Goal: Information Seeking & Learning: Learn about a topic

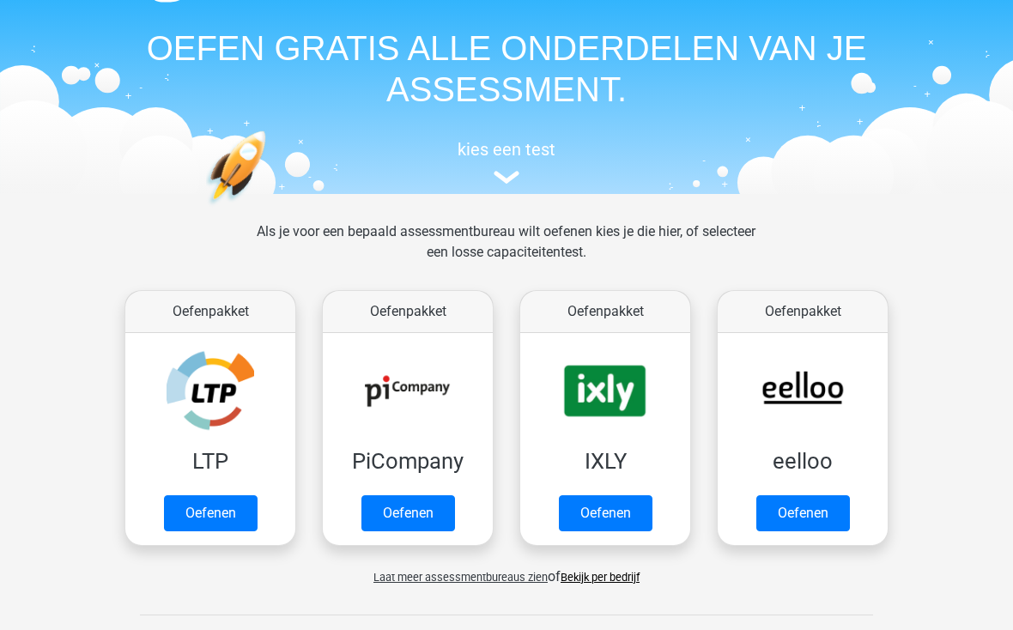
scroll to position [52, 0]
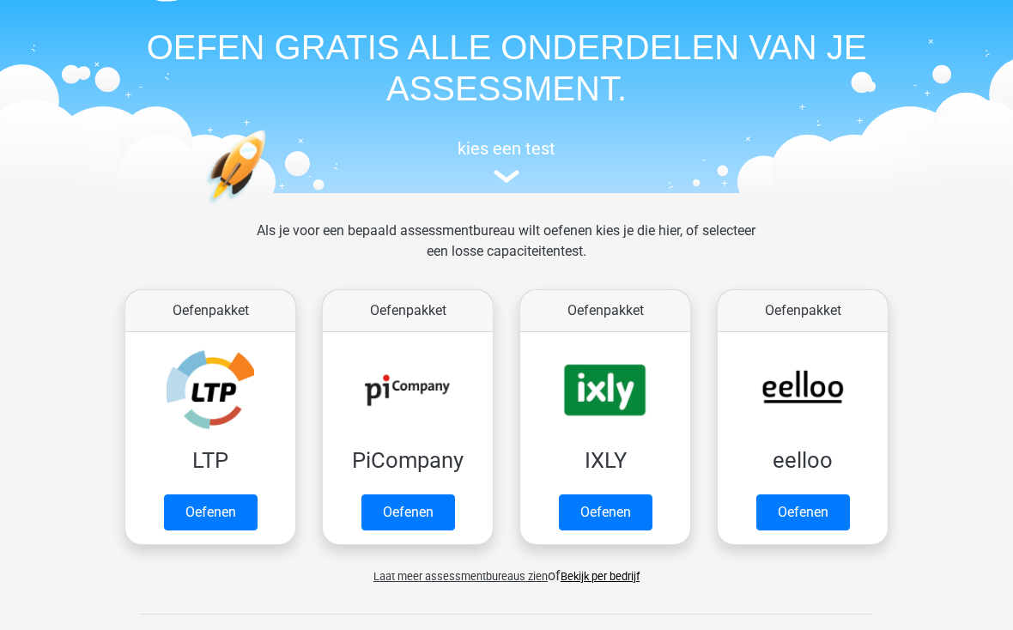
click at [200, 516] on link "Oefenen" at bounding box center [211, 512] width 94 height 36
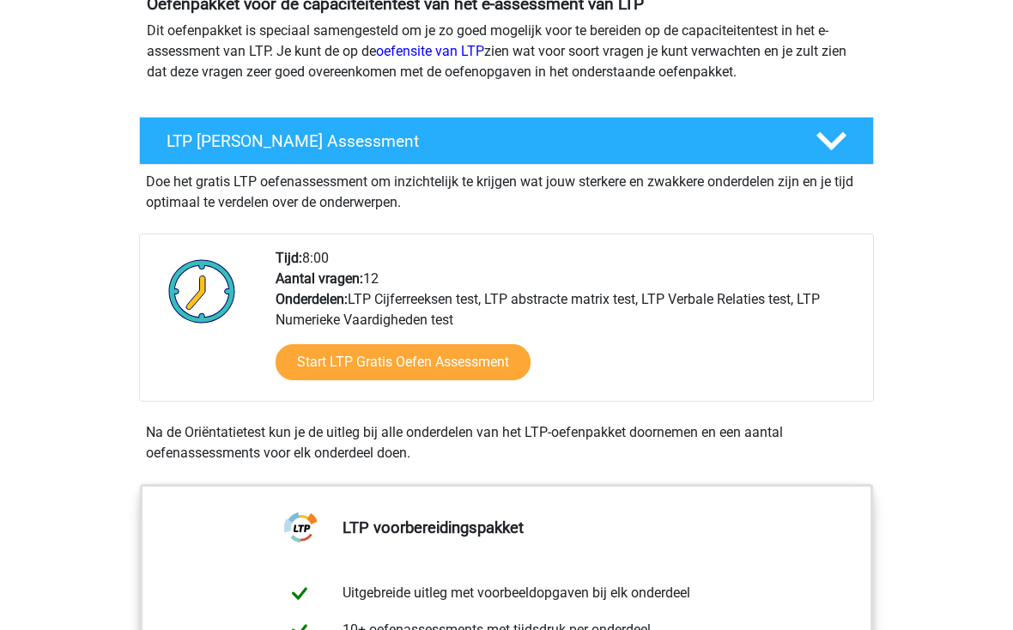
scroll to position [227, 0]
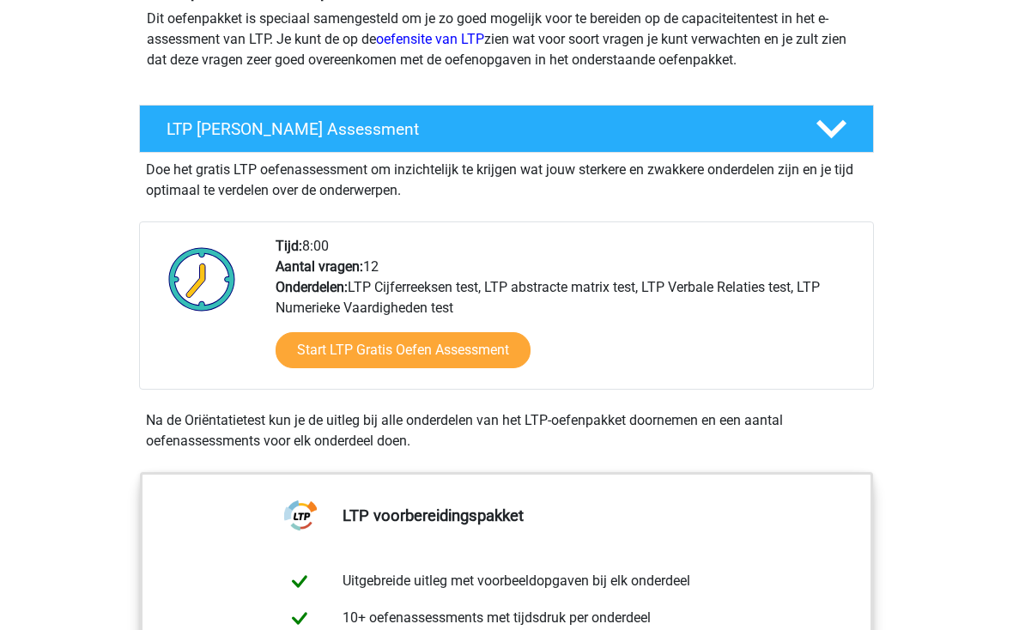
click at [476, 347] on link "Start LTP Gratis Oefen Assessment" at bounding box center [403, 350] width 255 height 36
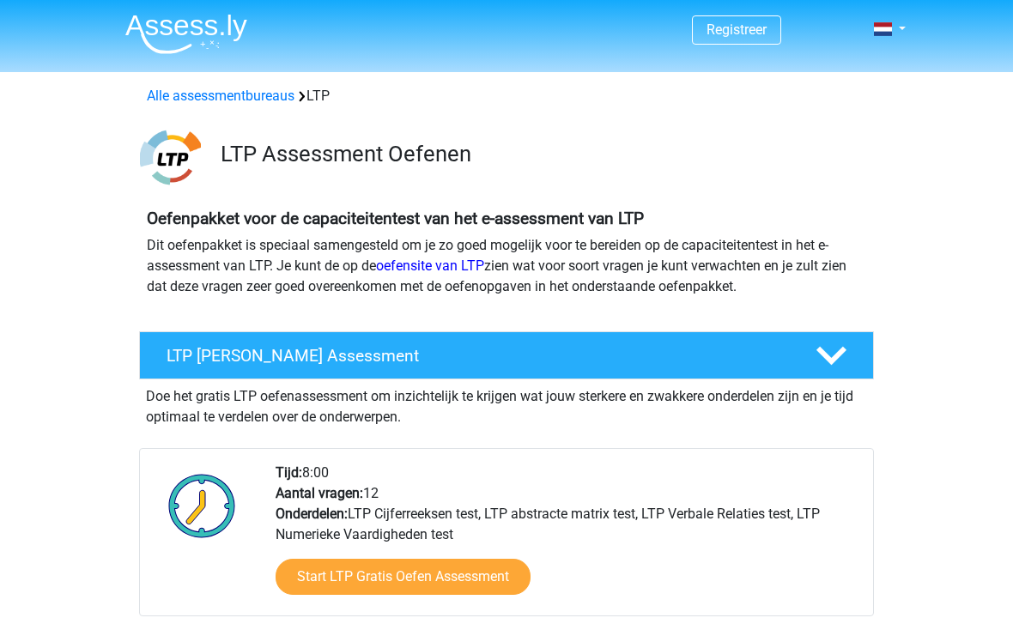
scroll to position [252, 0]
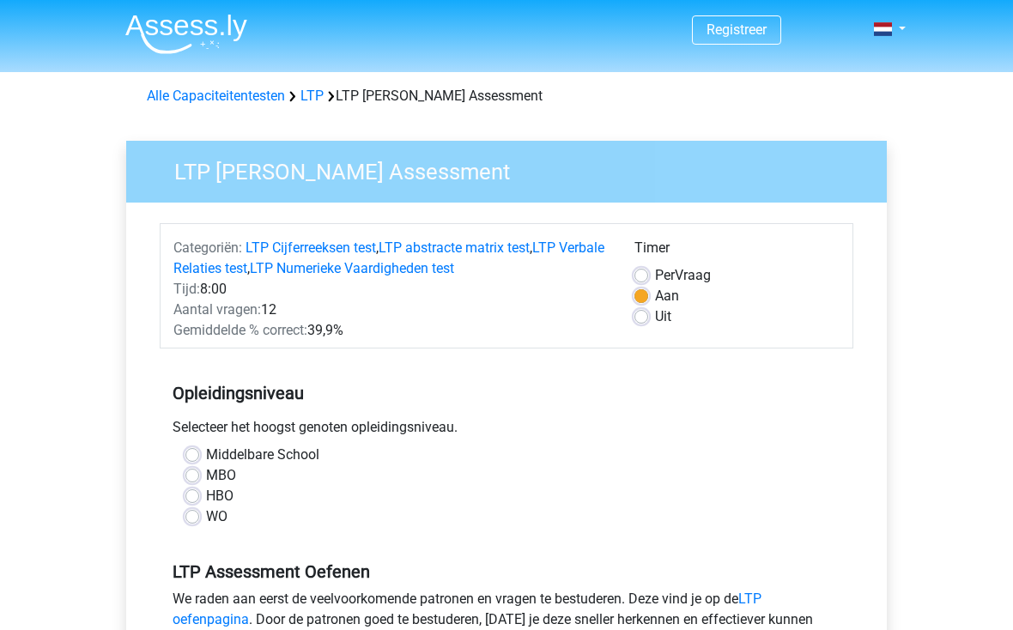
click at [206, 482] on label "MBO" at bounding box center [221, 475] width 30 height 21
click at [195, 482] on input "MBO" at bounding box center [192, 473] width 14 height 17
radio input "true"
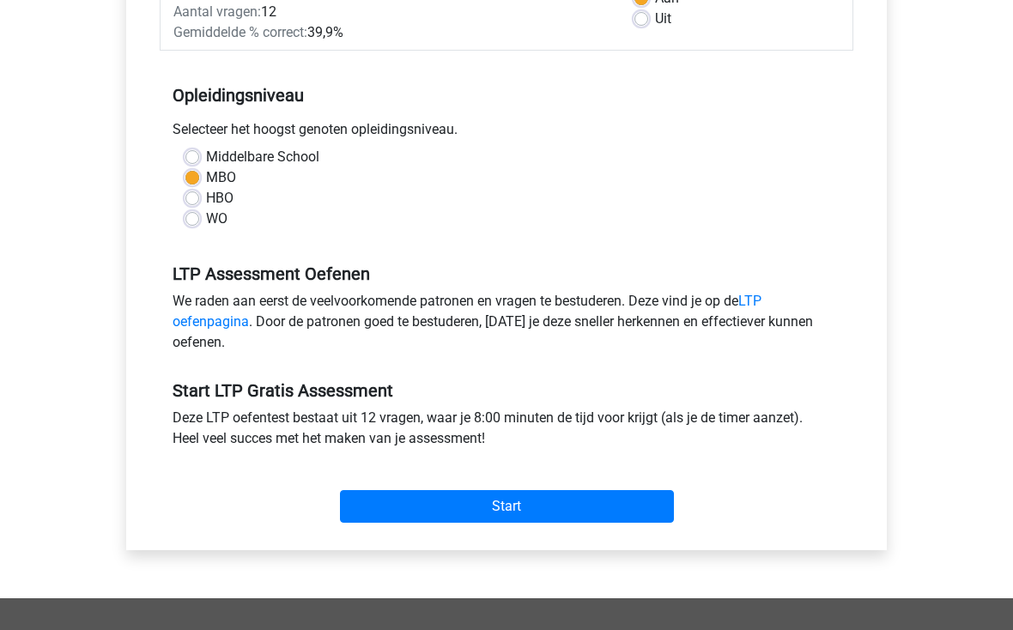
scroll to position [300, 0]
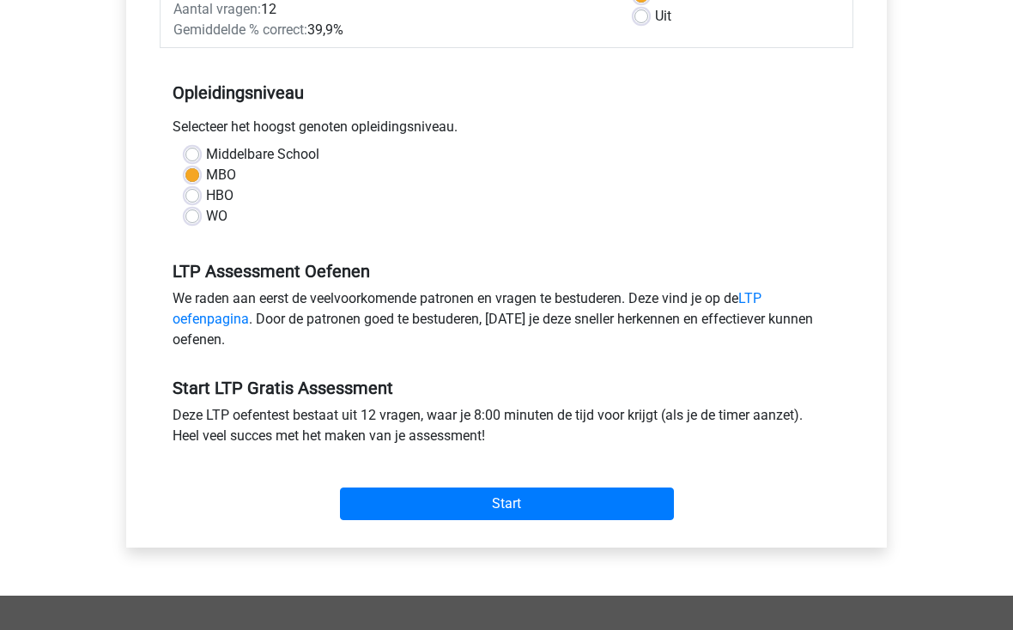
click at [511, 517] on input "Start" at bounding box center [507, 504] width 334 height 33
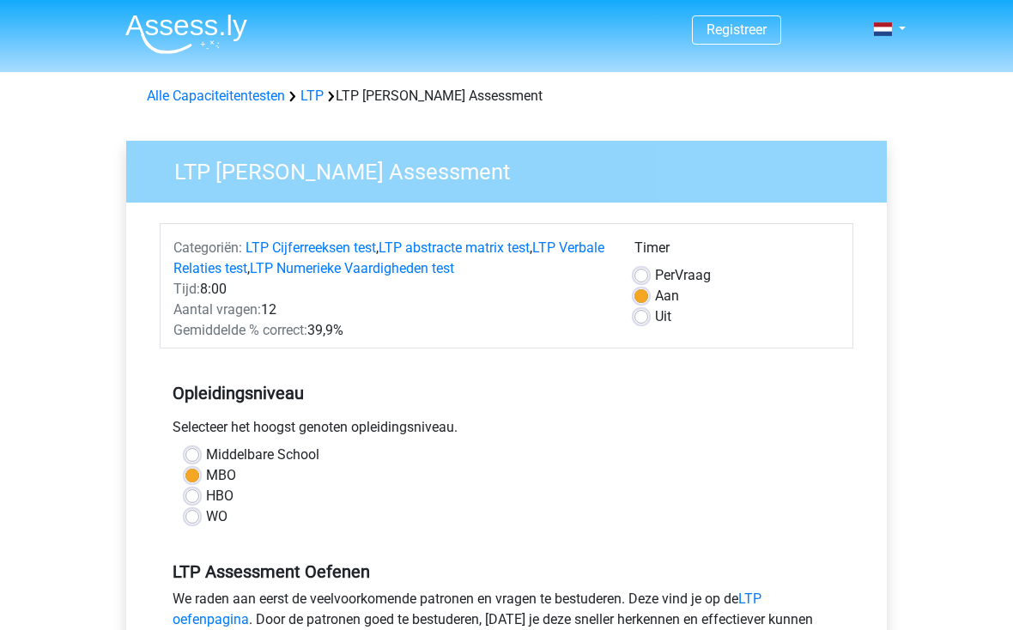
scroll to position [325, 0]
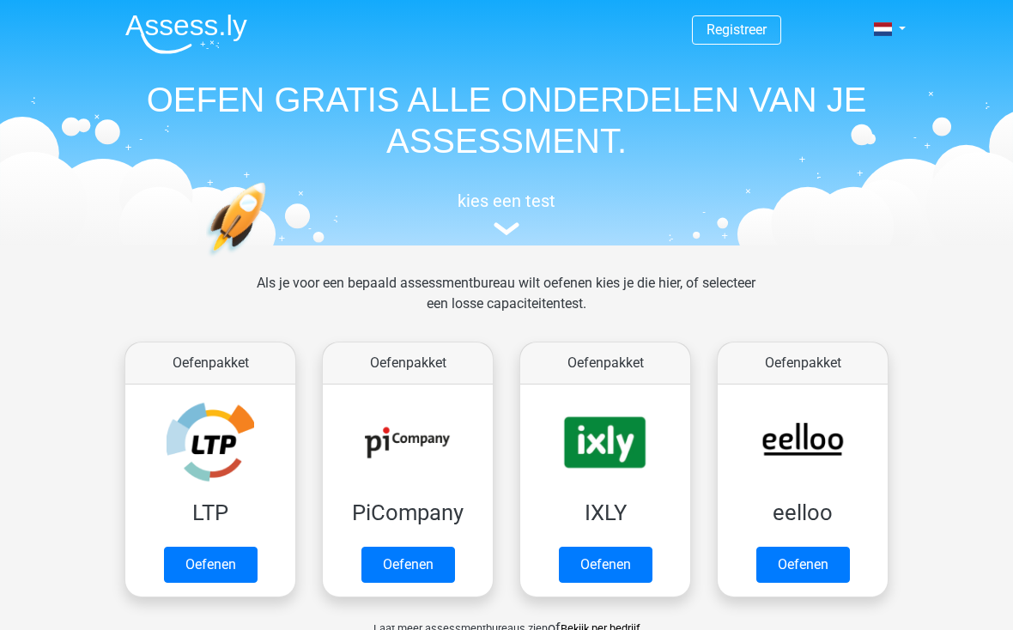
scroll to position [77, 0]
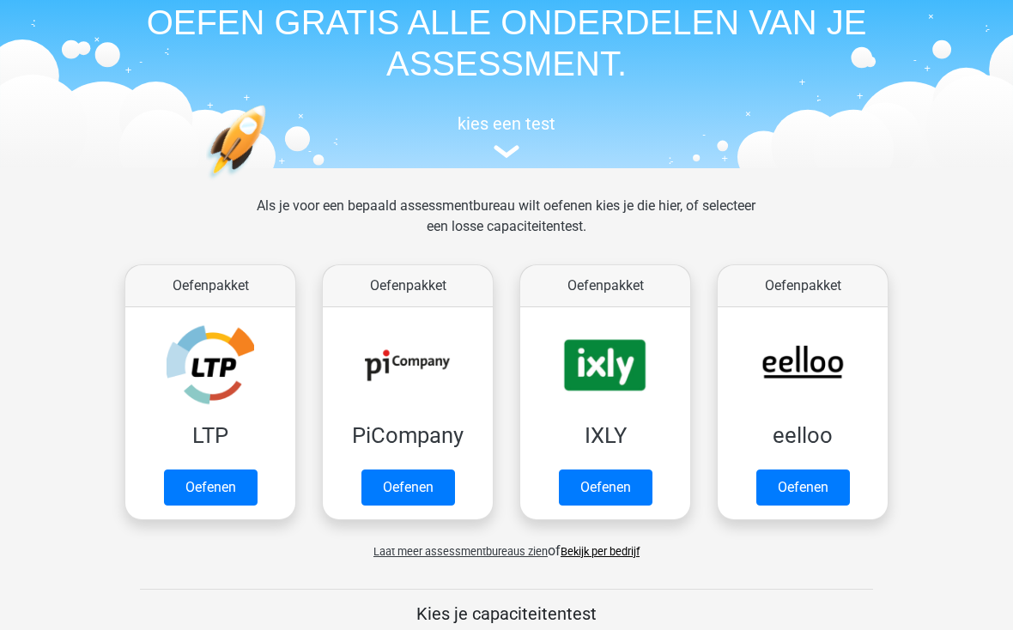
click at [409, 494] on link "Oefenen" at bounding box center [408, 488] width 94 height 36
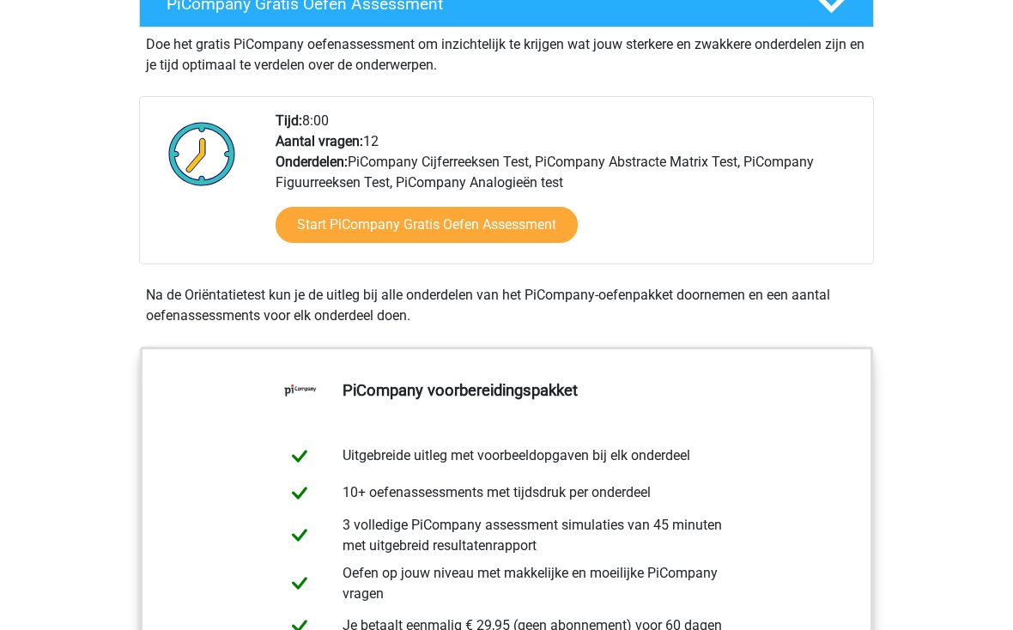
scroll to position [390, 0]
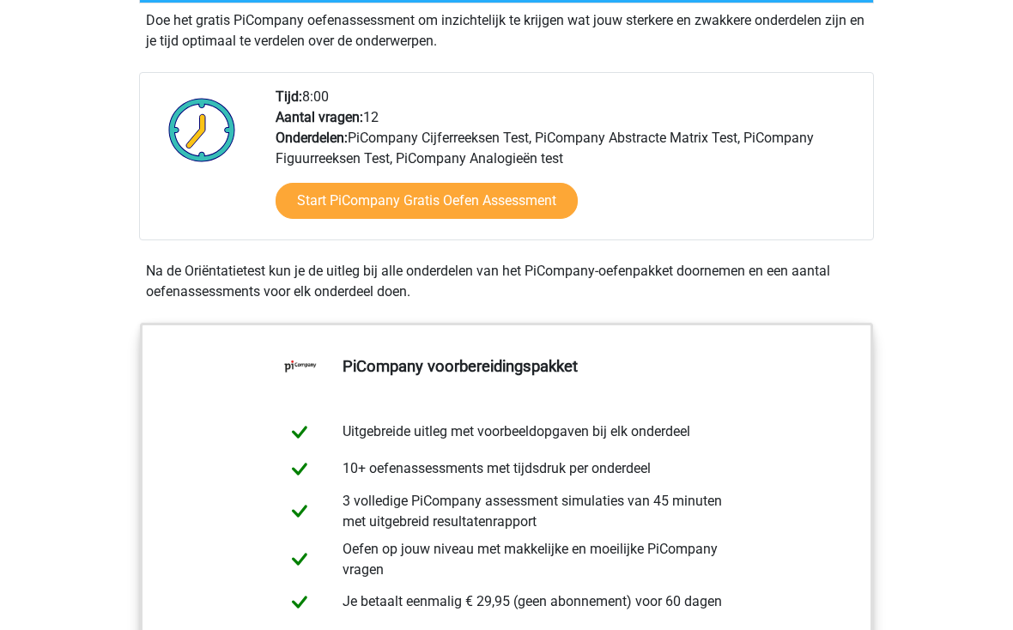
click at [475, 216] on link "Start PiCompany Gratis Oefen Assessment" at bounding box center [427, 201] width 302 height 36
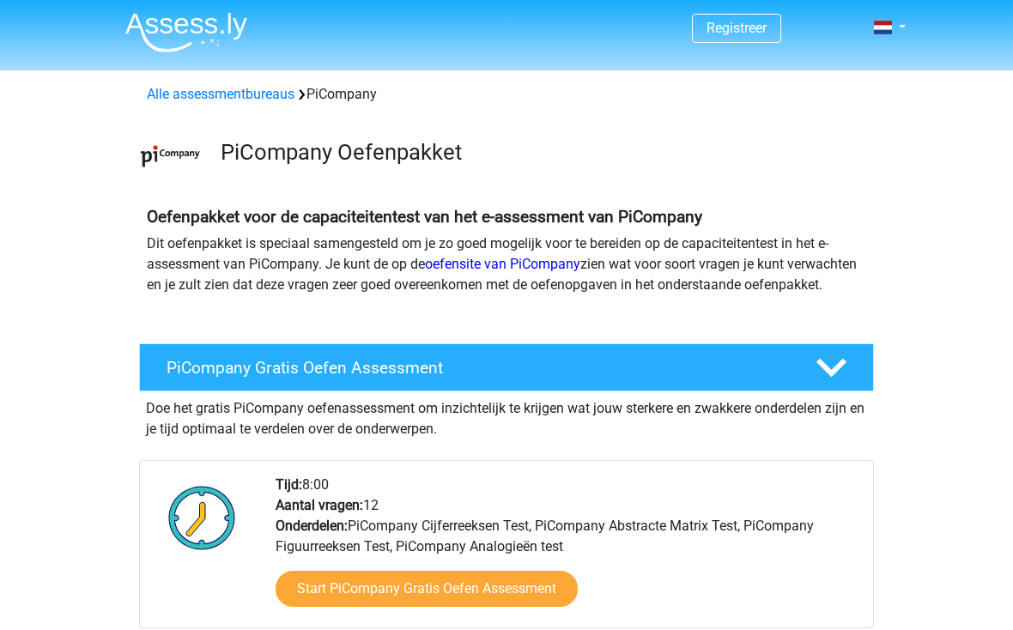
scroll to position [0, 0]
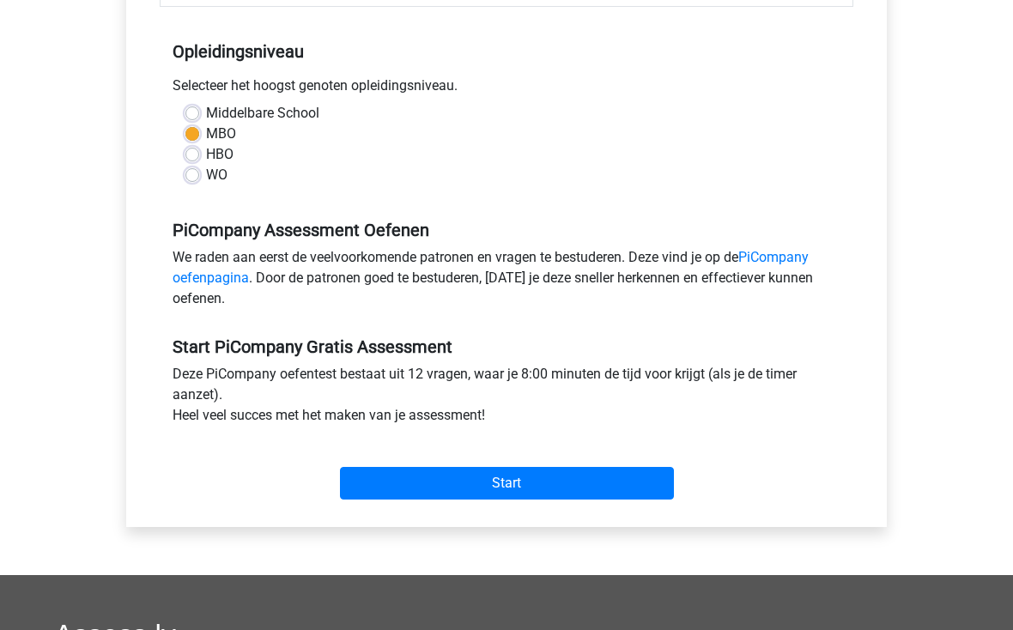
scroll to position [451, 0]
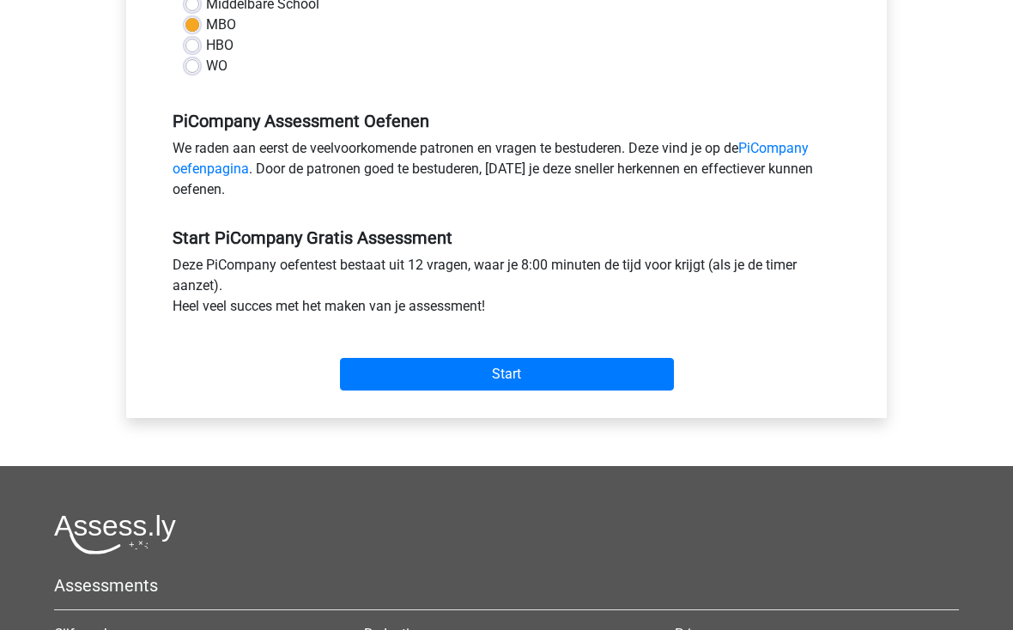
click at [509, 391] on input "Start" at bounding box center [507, 374] width 334 height 33
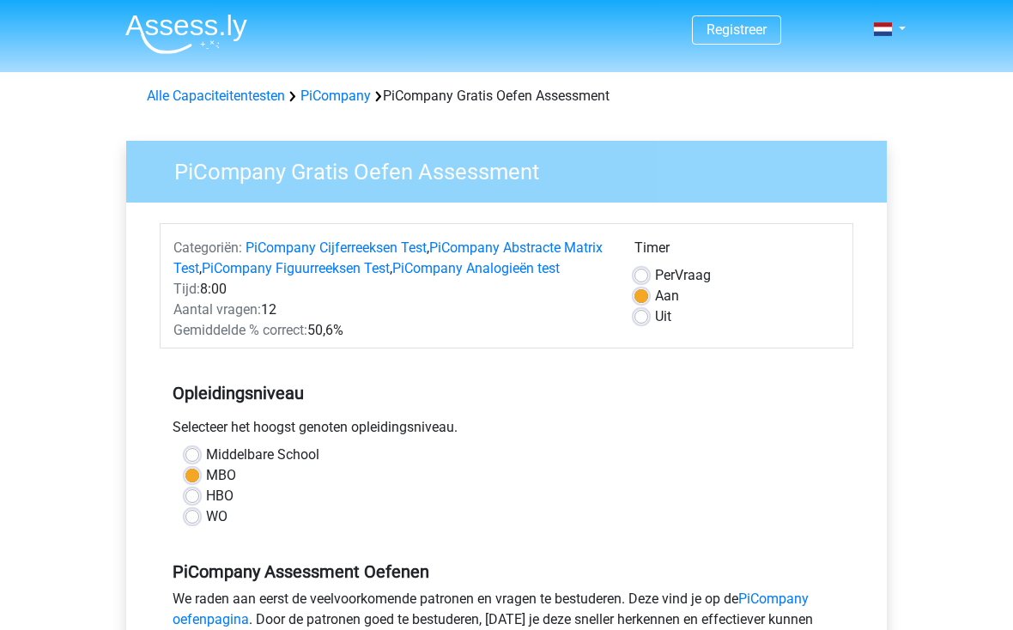
scroll to position [476, 0]
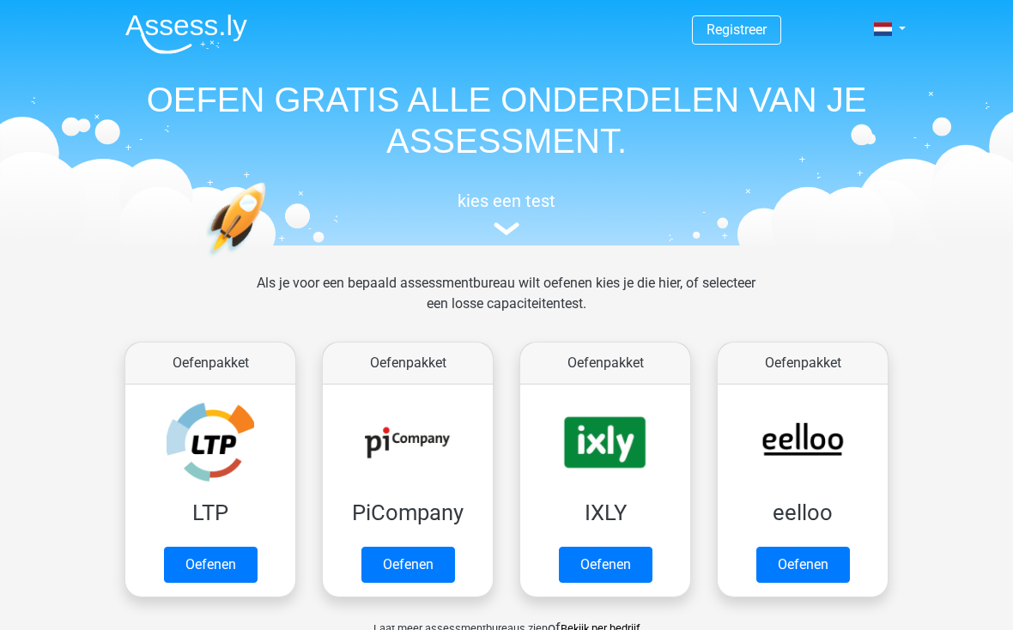
scroll to position [77, 0]
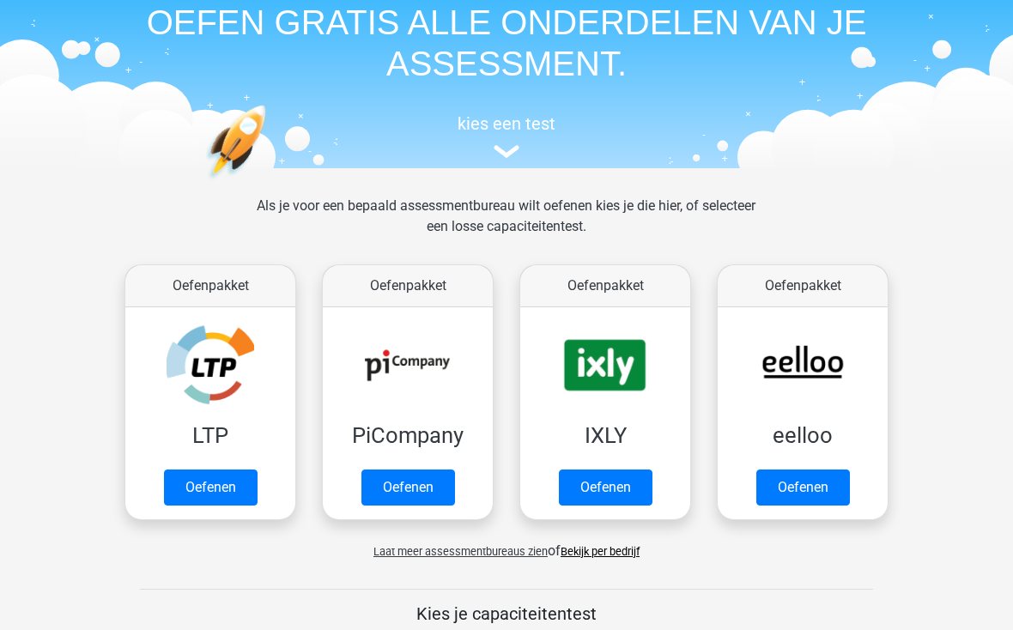
click at [616, 491] on link "Oefenen" at bounding box center [606, 488] width 94 height 36
